Goal: Find specific page/section: Find specific page/section

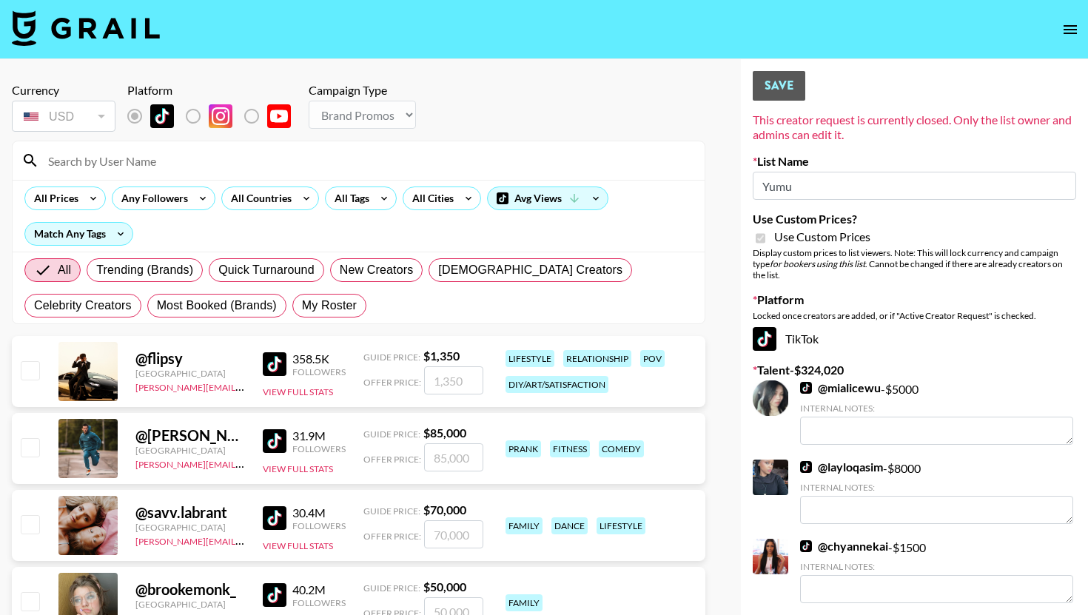
select select "Brand"
click at [131, 27] on img at bounding box center [86, 28] width 148 height 36
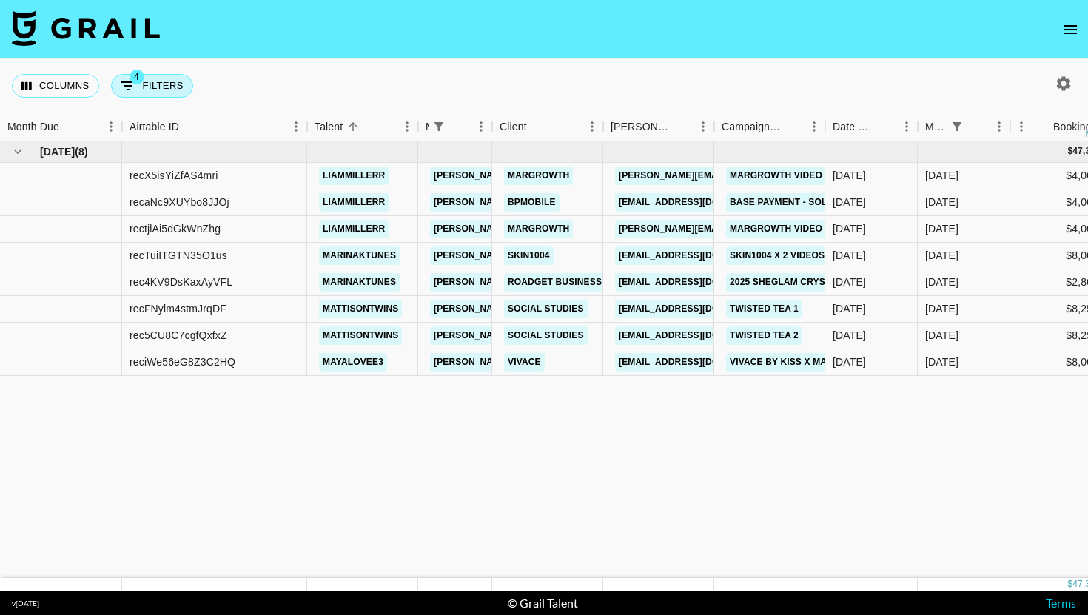
click at [138, 81] on span "4" at bounding box center [137, 77] width 15 height 15
select select "managerIds"
select select "status"
select select "not"
select select "declined"
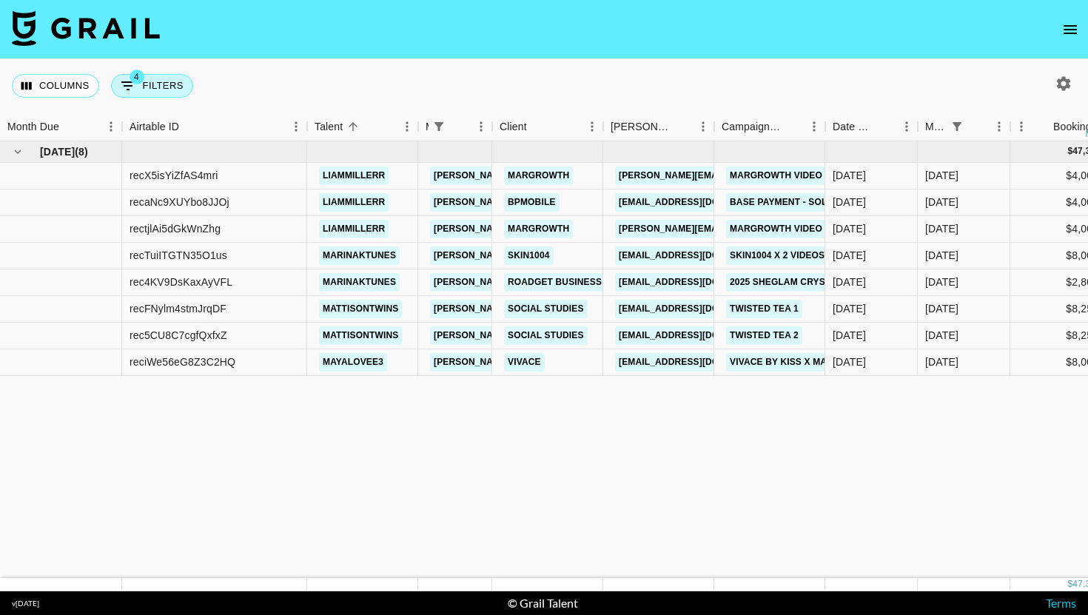
select select "monthDue2"
select select "Sep '25"
select select "status"
select select "not"
select select "cancelled"
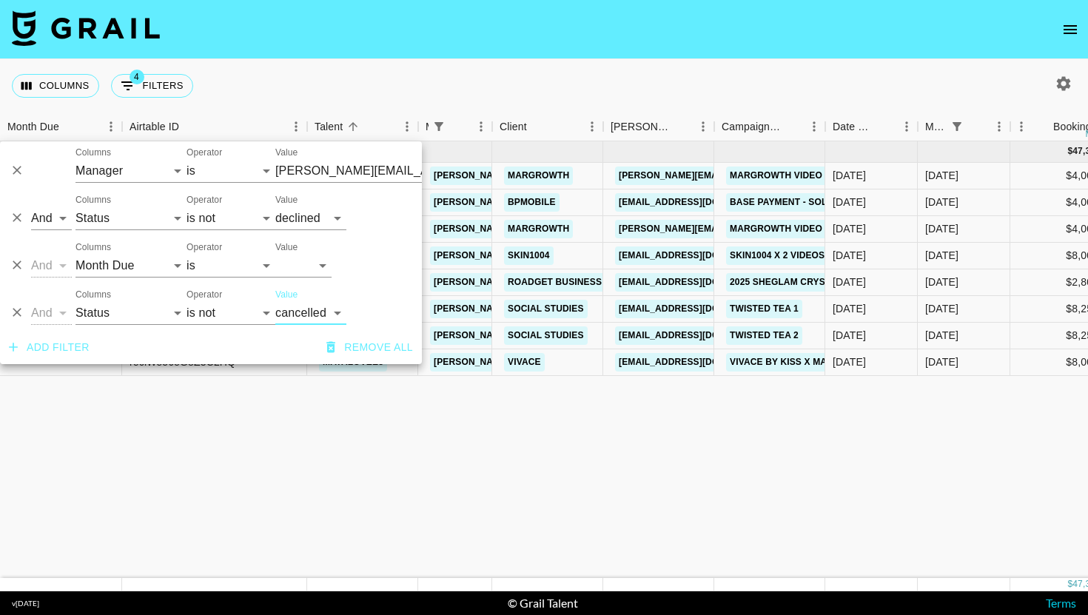
click at [474, 67] on div "Columns 4 Filters + Booking" at bounding box center [544, 85] width 1088 height 53
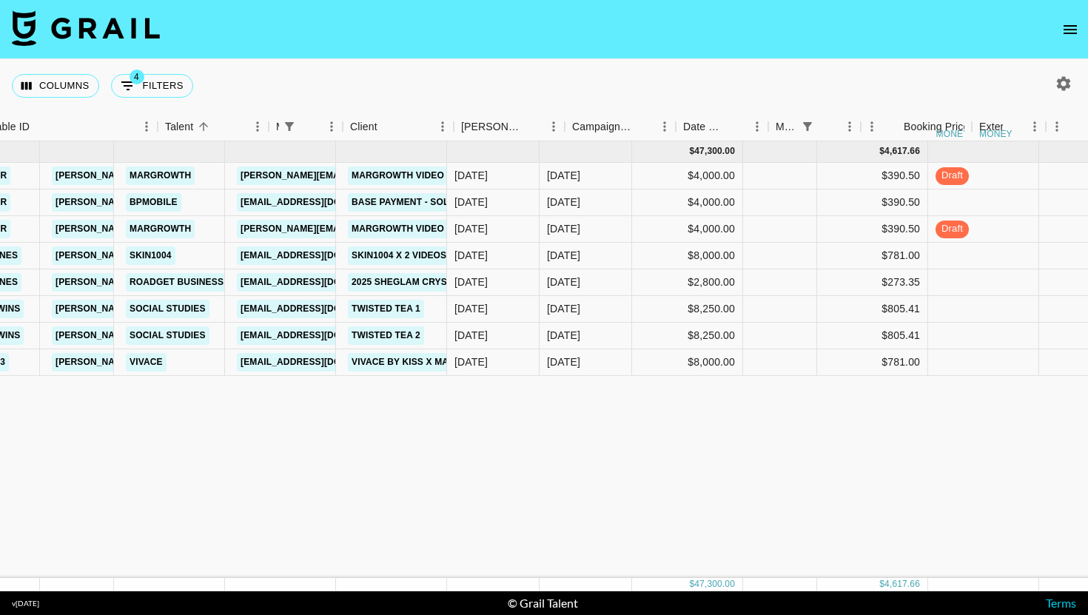
scroll to position [0, 451]
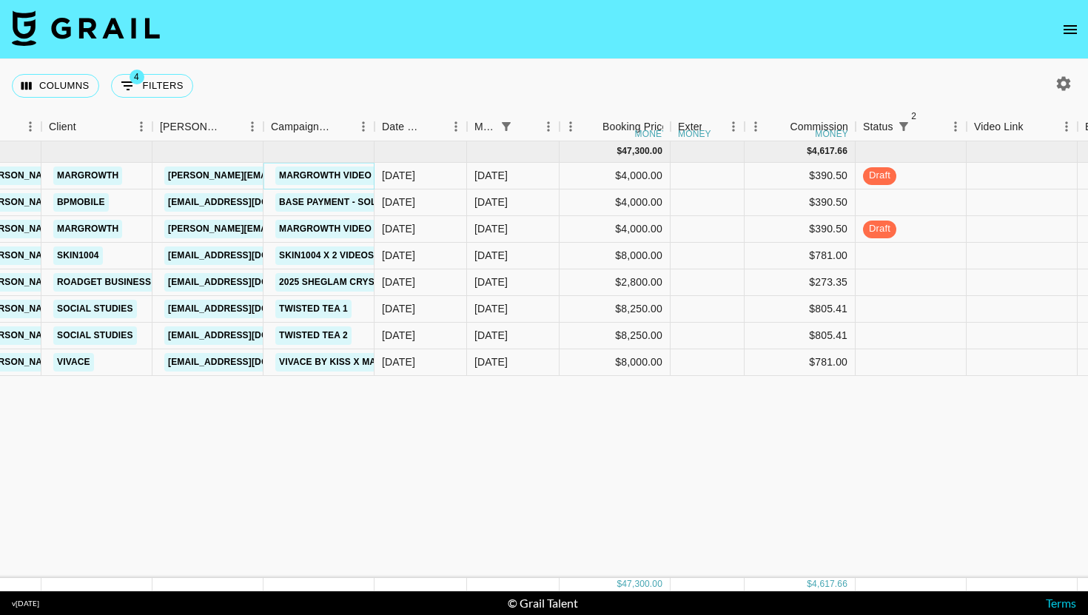
click at [345, 175] on link "margrowth video 5" at bounding box center [328, 176] width 107 height 19
